Goal: Task Accomplishment & Management: Manage account settings

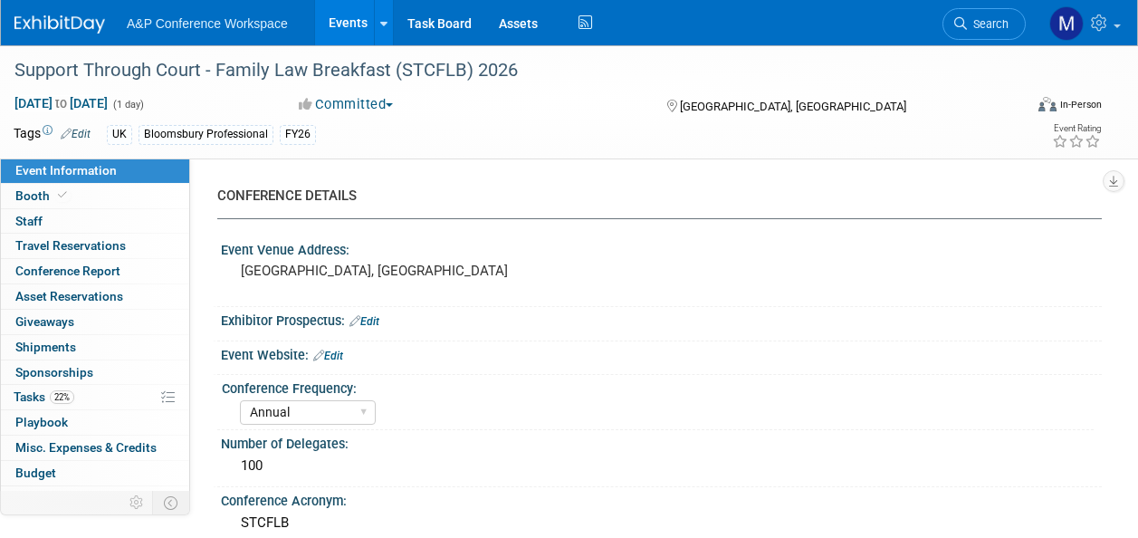
select select "Annual"
select select "Level 2"
select select "In-Person Booth"
select select "Law"
select select "Bloomsbury Professional"
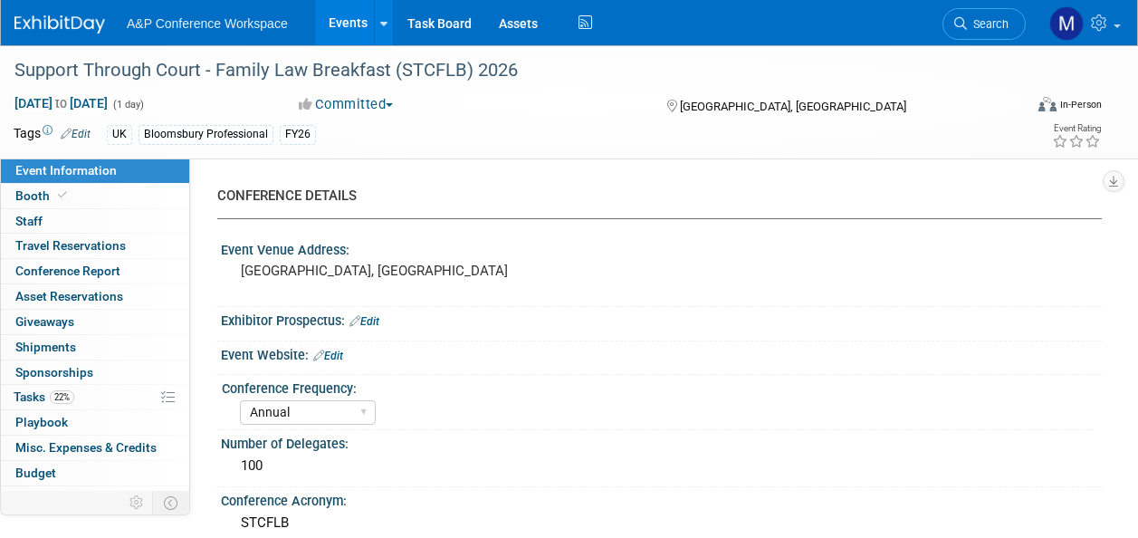
select select "[PERSON_NAME]"
select select "Networking/Commissioning"
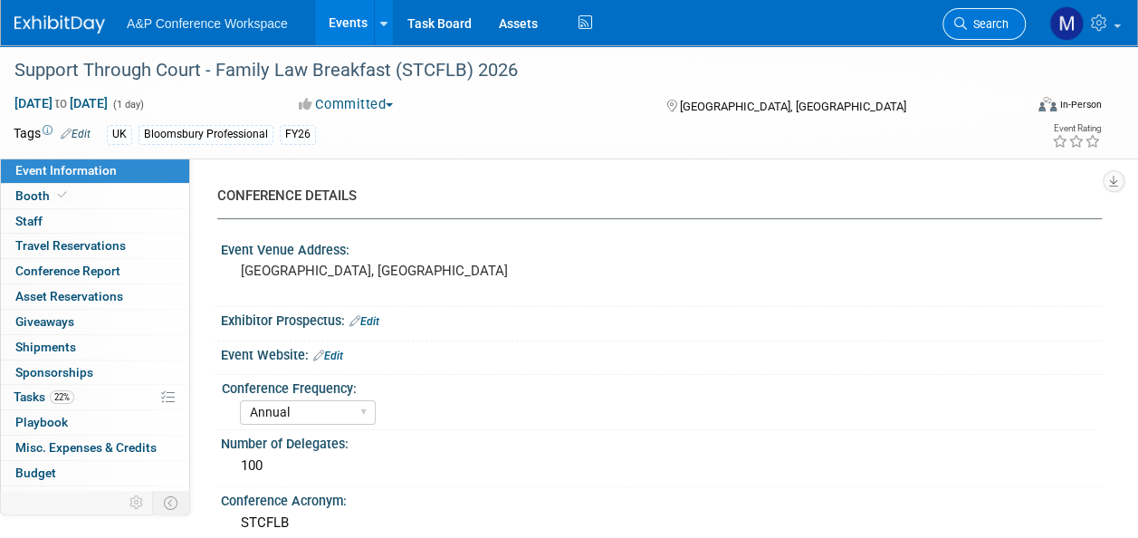
click at [977, 25] on span "Search" at bounding box center [988, 24] width 42 height 14
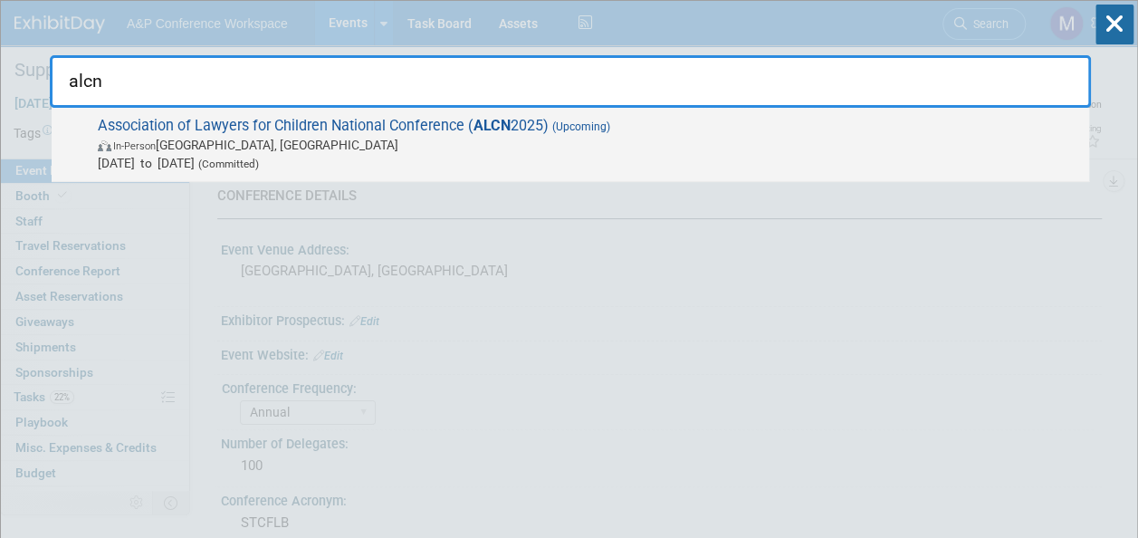
type input "alcn"
click at [491, 132] on strong "ALCN" at bounding box center [491, 125] width 37 height 17
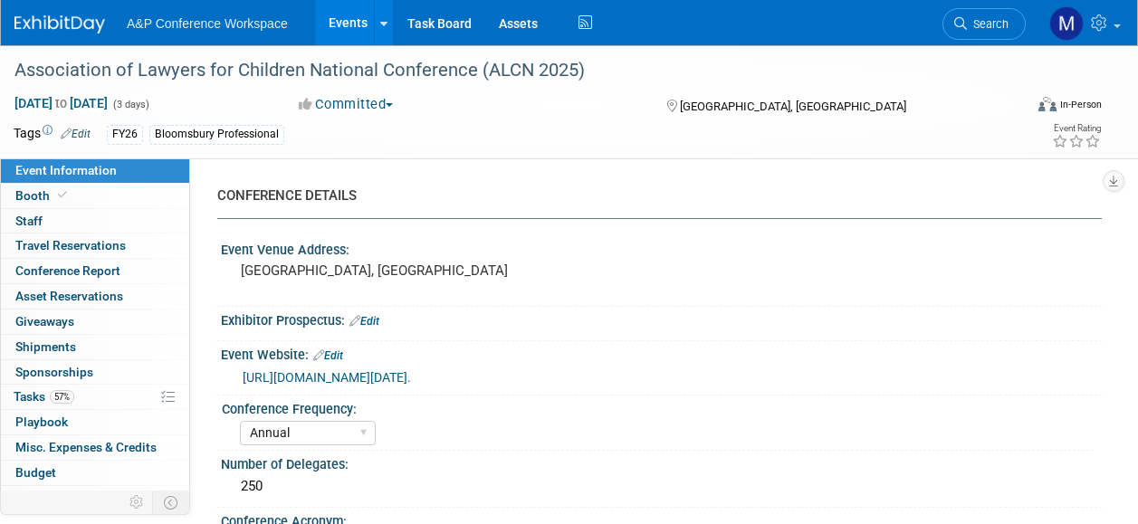
select select "Annual"
select select "Level 2"
select select "In-Person Booth"
select select "Law"
select select "Bloomsbury Professional"
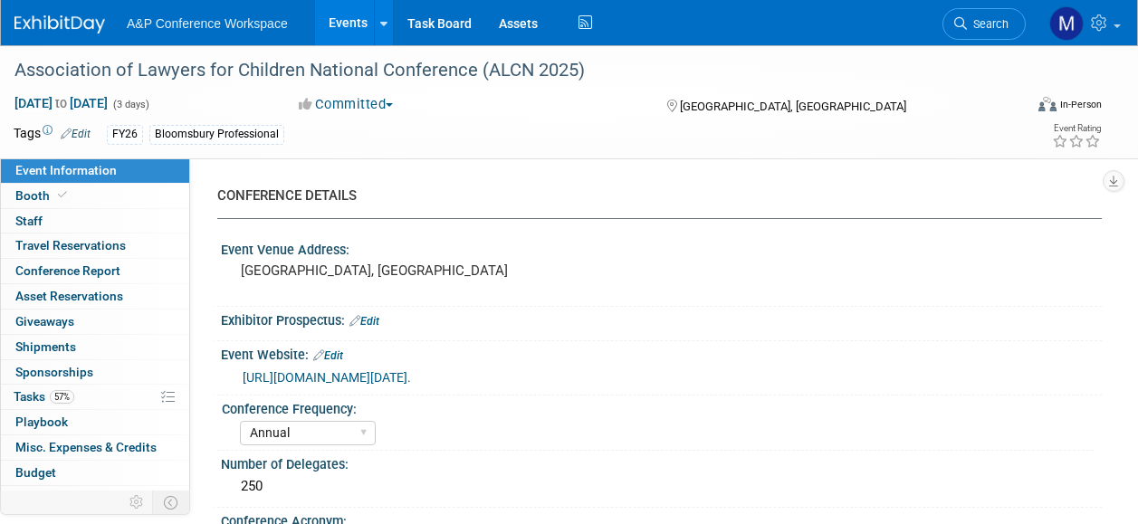
select select "[PERSON_NAME]"
select select "Networking/Commissioning"
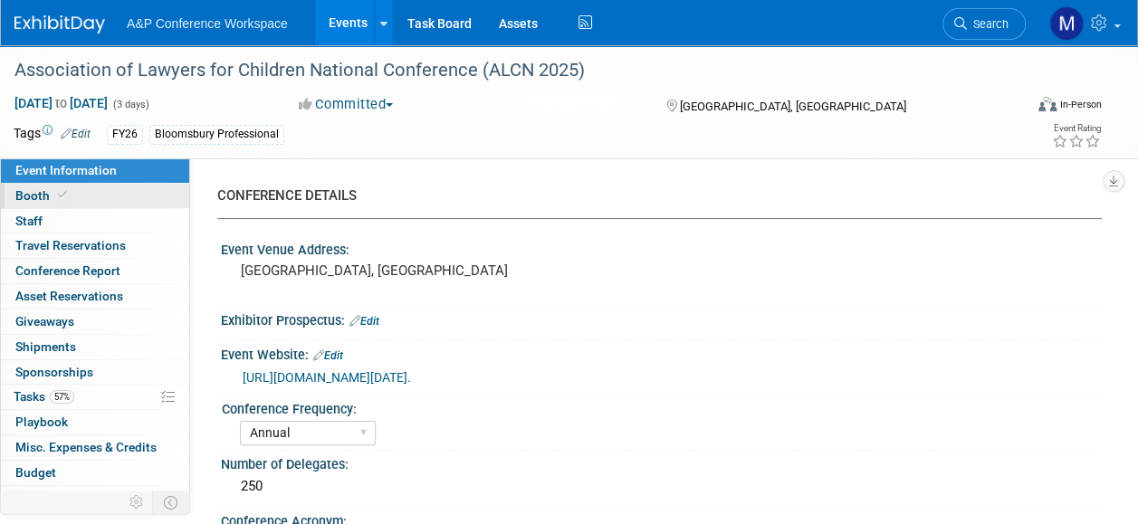
click at [123, 195] on link "Booth" at bounding box center [95, 196] width 188 height 24
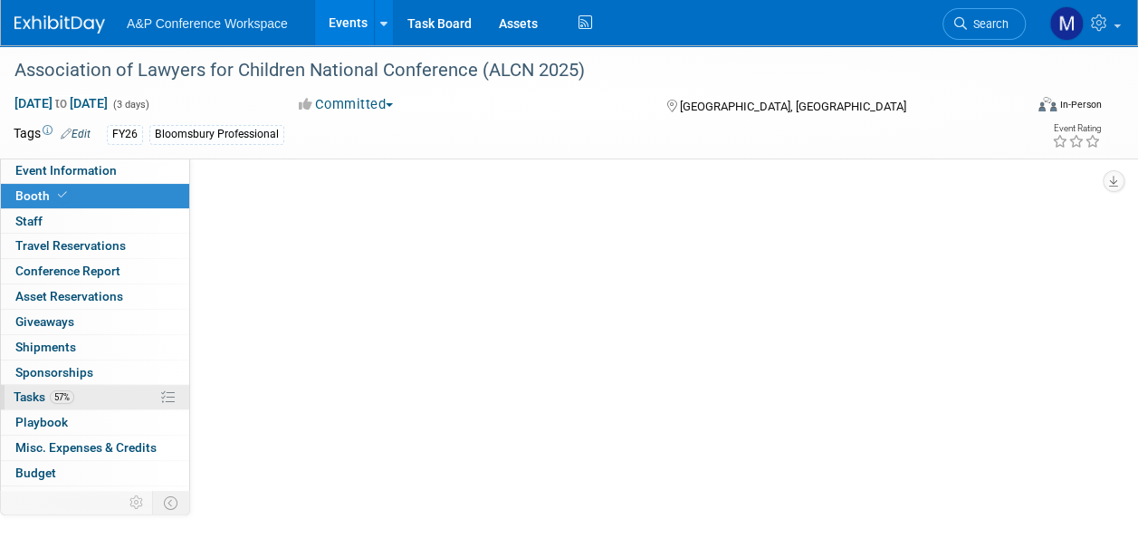
select select "[PERSON_NAME]"
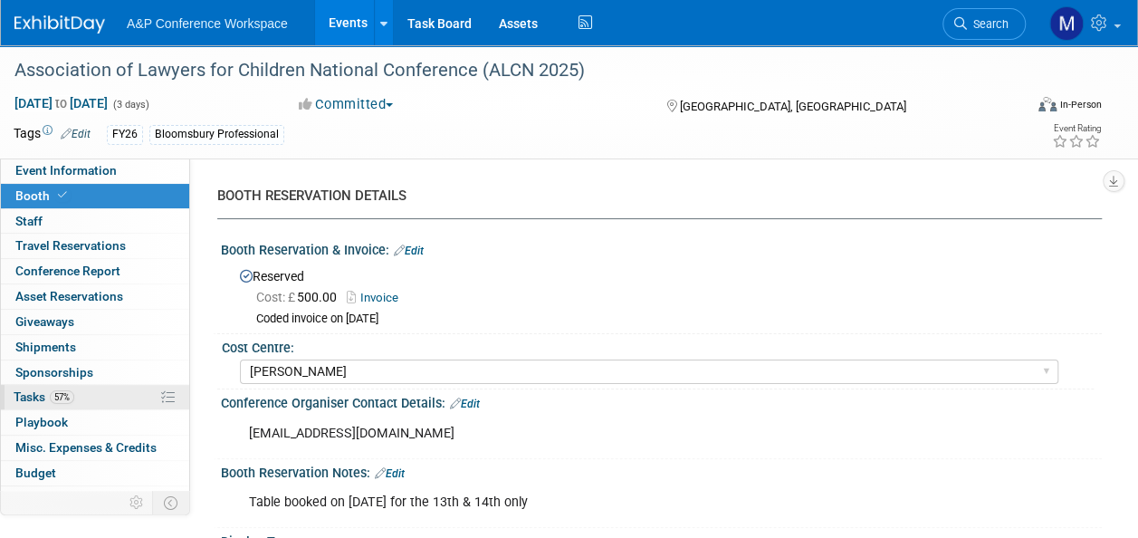
click at [89, 396] on link "57% Tasks 57%" at bounding box center [95, 397] width 188 height 24
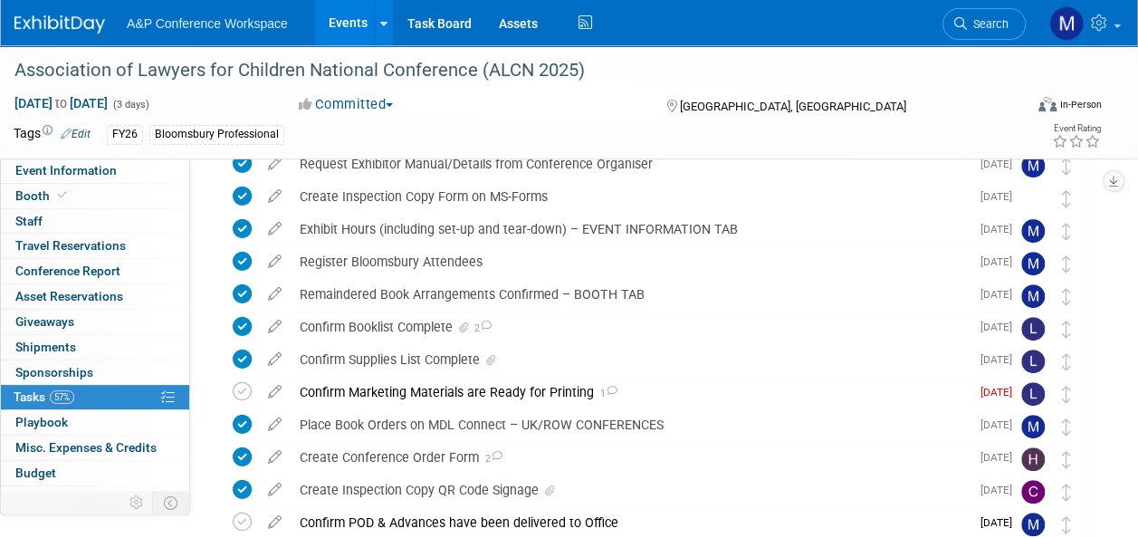
scroll to position [189, 0]
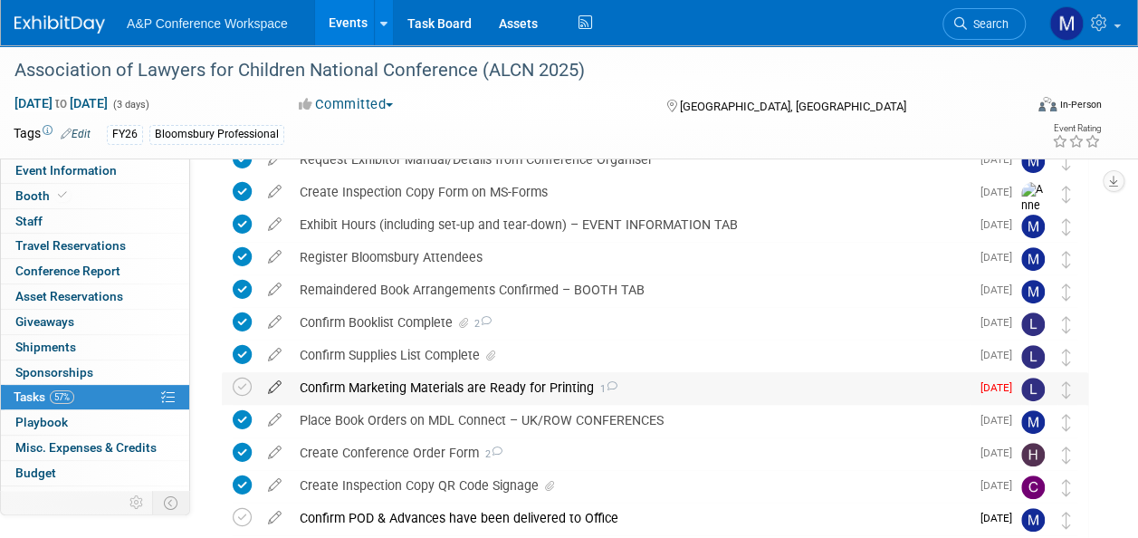
click at [274, 387] on icon at bounding box center [275, 383] width 32 height 23
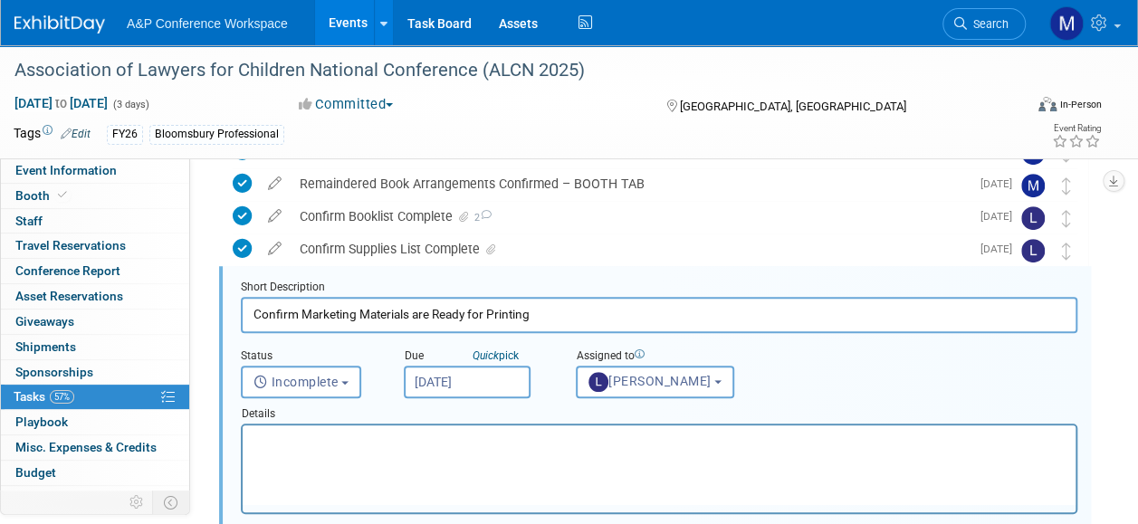
scroll to position [0, 0]
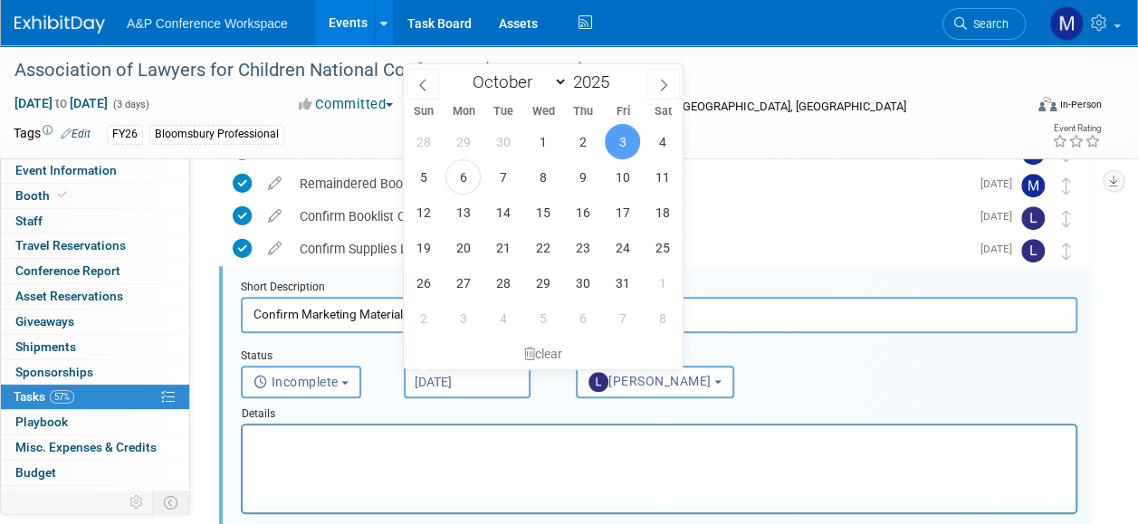
click at [516, 387] on input "Oct 3, 2025" at bounding box center [467, 382] width 127 height 33
click at [619, 184] on span "10" at bounding box center [622, 176] width 35 height 35
type input "Oct 10, 2025"
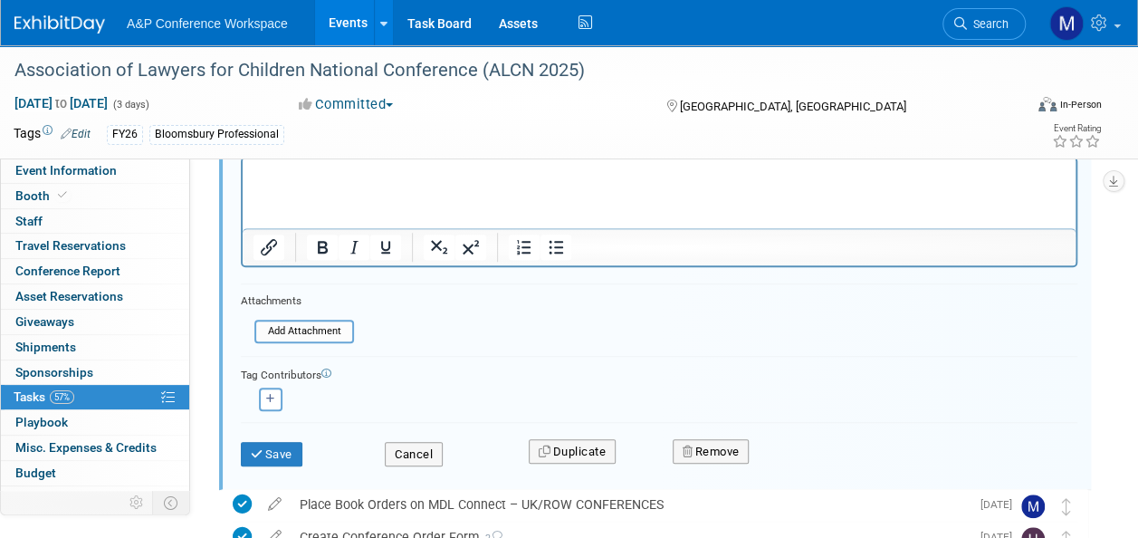
scroll to position [577, 0]
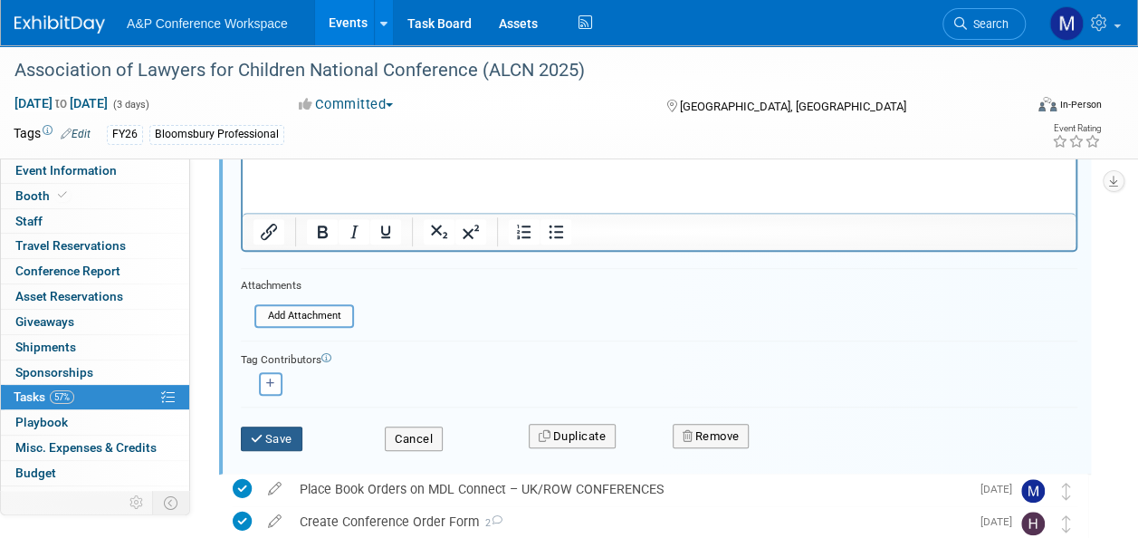
click at [298, 434] on button "Save" at bounding box center [272, 438] width 62 height 25
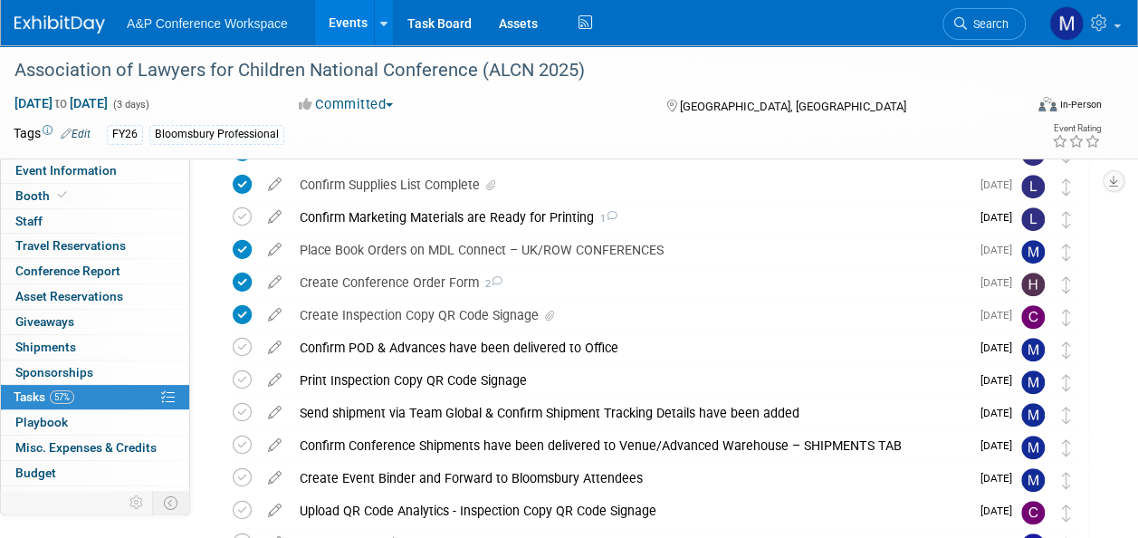
scroll to position [357, 0]
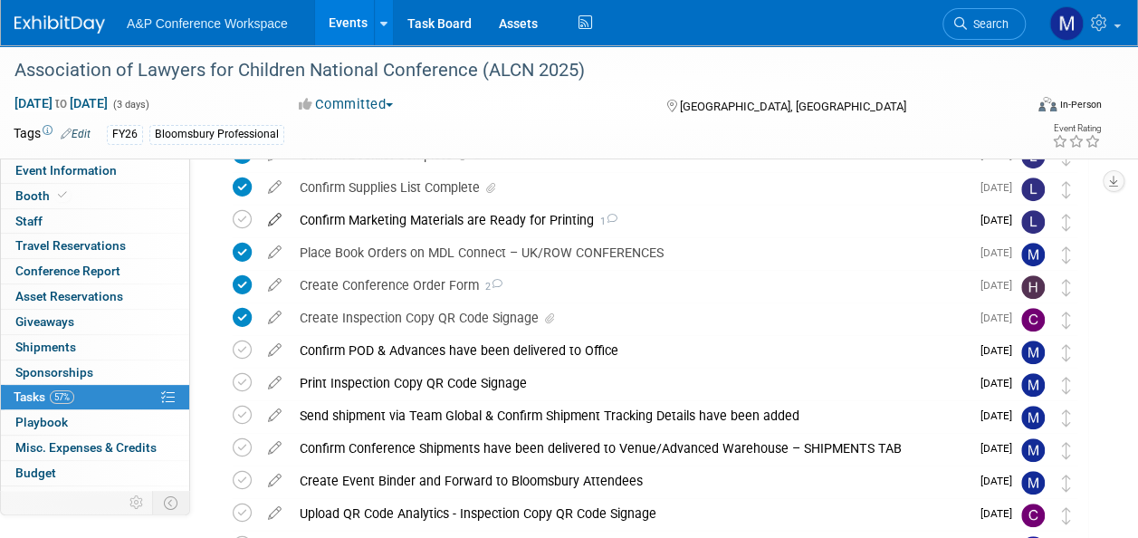
click at [280, 213] on icon at bounding box center [275, 216] width 32 height 23
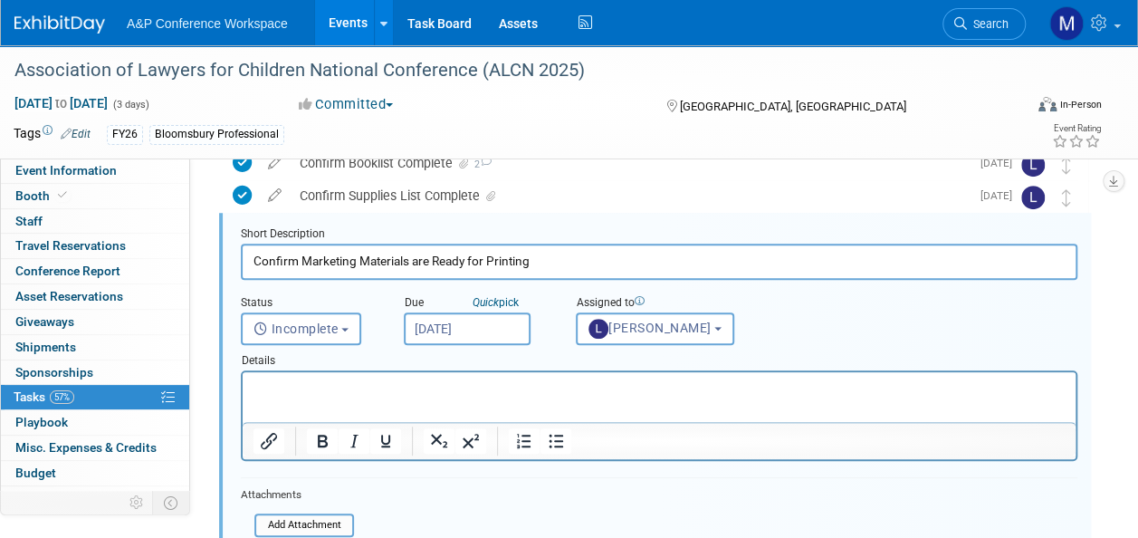
scroll to position [295, 0]
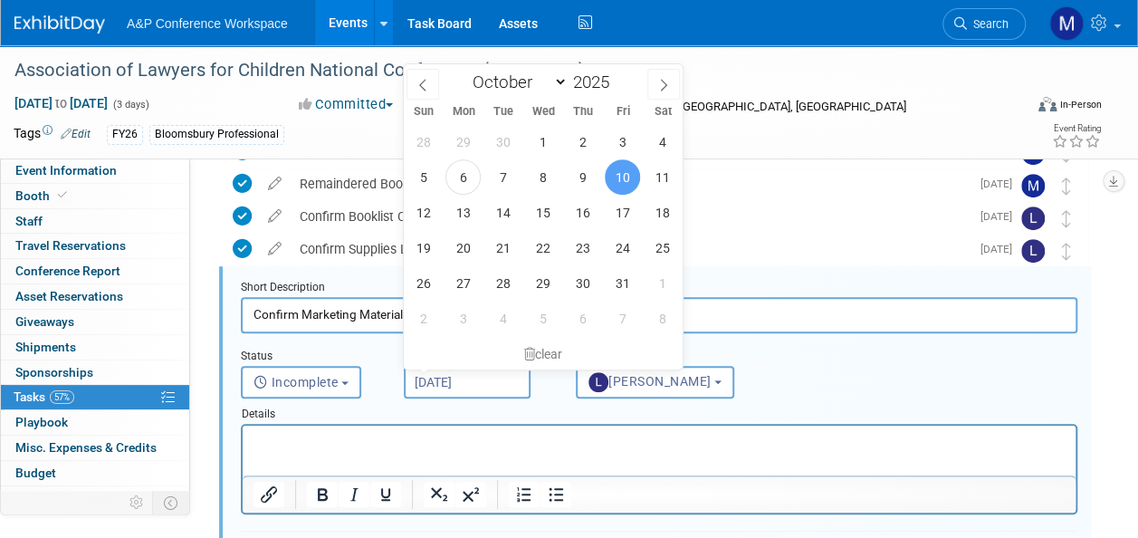
click at [482, 386] on input "Oct 10, 2025" at bounding box center [467, 382] width 127 height 33
click at [620, 241] on span "24" at bounding box center [622, 247] width 35 height 35
type input "Oct 24, 2025"
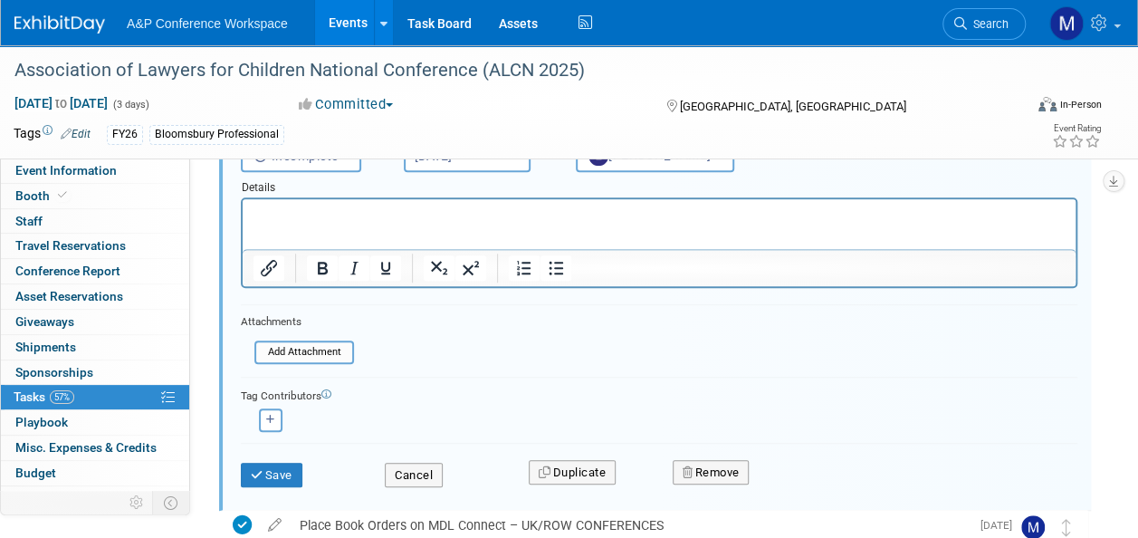
scroll to position [590, 0]
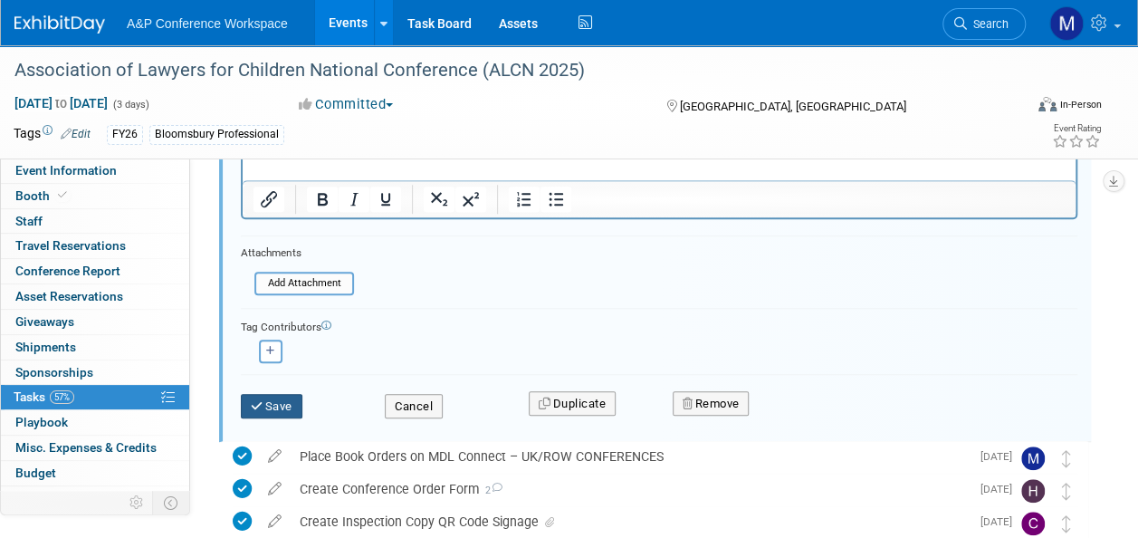
click at [293, 409] on button "Save" at bounding box center [272, 406] width 62 height 25
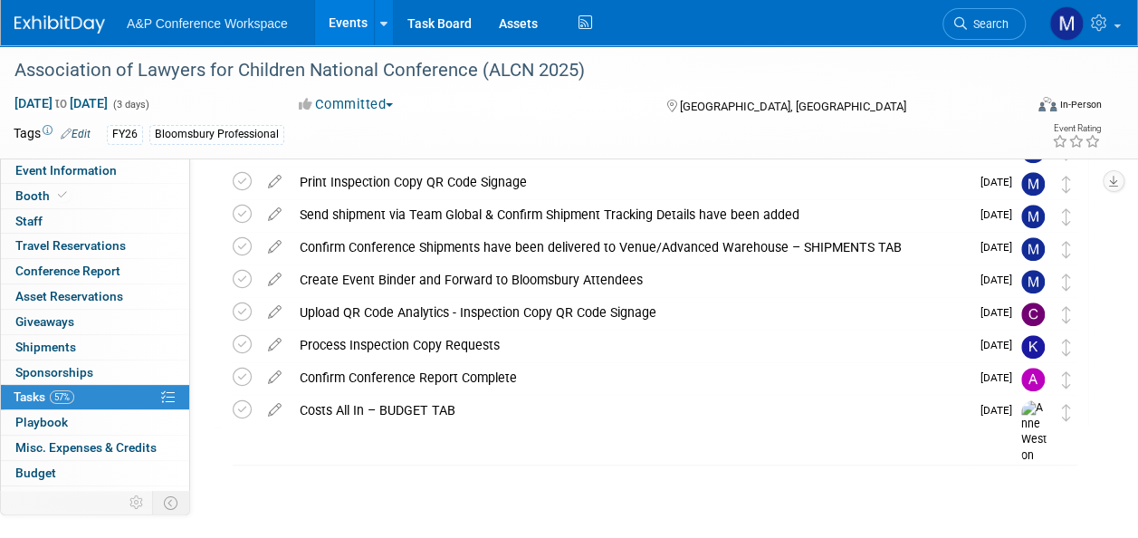
scroll to position [557, 0]
